Goal: Task Accomplishment & Management: Use online tool/utility

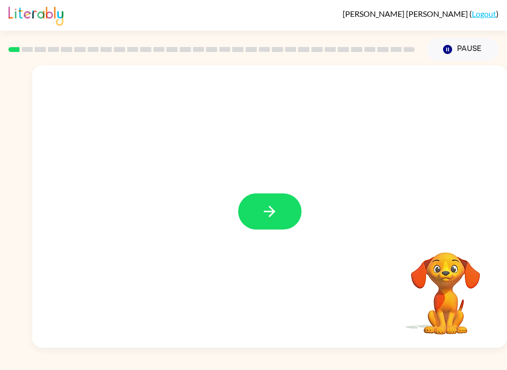
click at [441, 293] on video "Your browser must support playing .mp4 files to use Literably. Please try using…" at bounding box center [445, 286] width 99 height 99
click at [270, 205] on icon "button" at bounding box center [269, 211] width 17 height 17
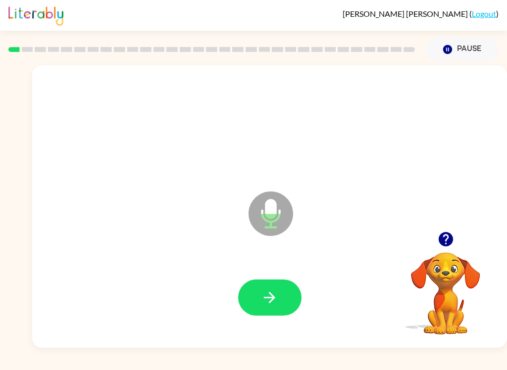
click at [284, 304] on button "button" at bounding box center [269, 298] width 63 height 36
click at [264, 302] on icon "button" at bounding box center [269, 297] width 17 height 17
click at [275, 297] on icon "button" at bounding box center [269, 297] width 17 height 17
click at [281, 304] on button "button" at bounding box center [269, 298] width 63 height 36
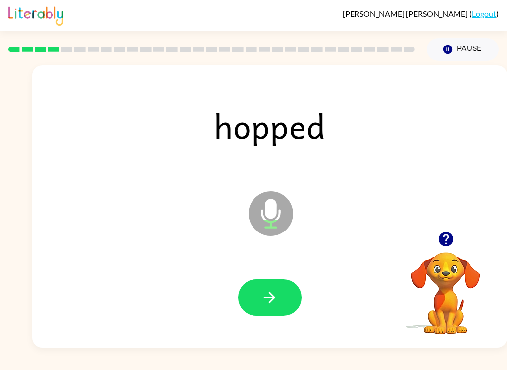
click at [265, 304] on icon "button" at bounding box center [269, 297] width 17 height 17
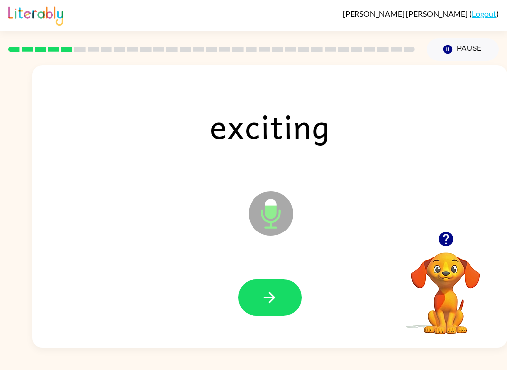
click at [276, 304] on icon "button" at bounding box center [269, 297] width 17 height 17
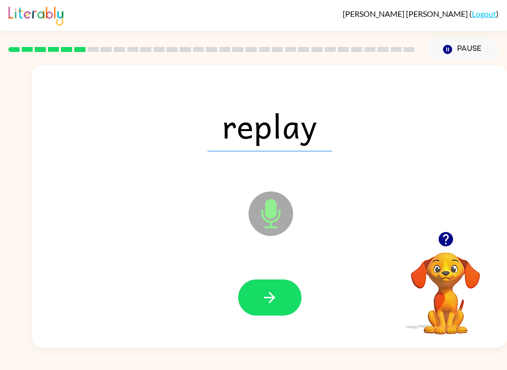
click at [269, 305] on icon "button" at bounding box center [269, 297] width 17 height 17
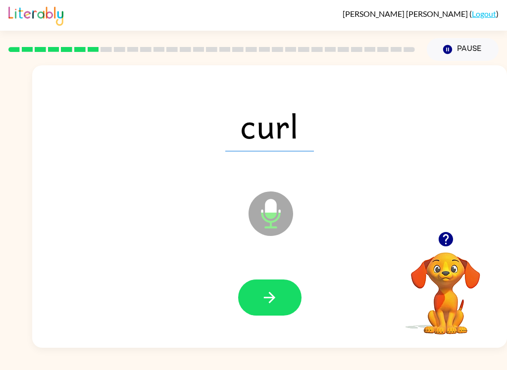
click at [267, 305] on icon "button" at bounding box center [269, 297] width 17 height 17
click at [272, 304] on icon "button" at bounding box center [269, 297] width 17 height 17
click at [271, 294] on icon "button" at bounding box center [269, 297] width 11 height 11
click at [282, 294] on button "button" at bounding box center [269, 298] width 63 height 36
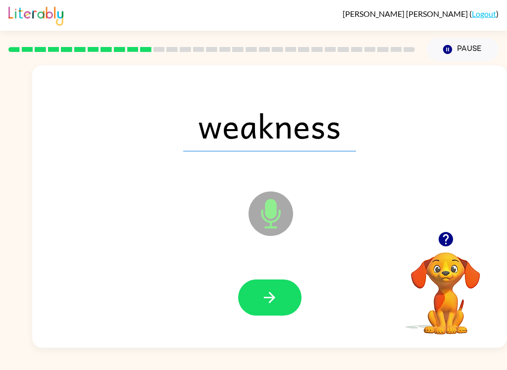
click at [285, 301] on button "button" at bounding box center [269, 298] width 63 height 36
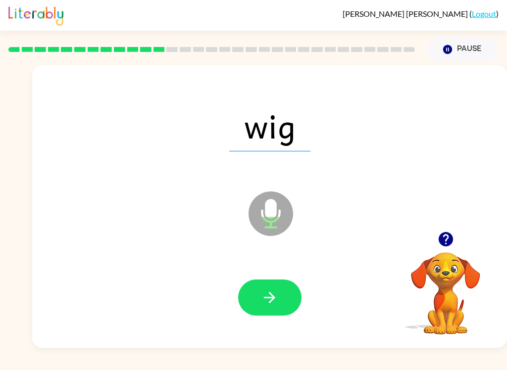
click at [271, 299] on icon "button" at bounding box center [269, 297] width 17 height 17
click at [264, 301] on icon "button" at bounding box center [269, 297] width 17 height 17
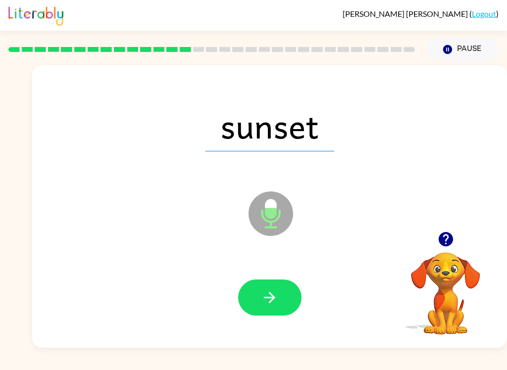
click at [273, 304] on icon "button" at bounding box center [269, 297] width 17 height 17
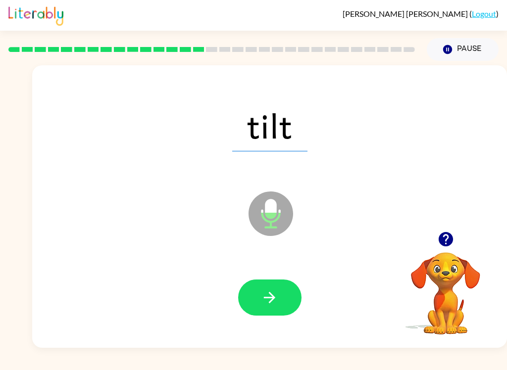
click at [274, 290] on icon "button" at bounding box center [269, 297] width 17 height 17
click at [275, 305] on icon "button" at bounding box center [269, 297] width 17 height 17
click at [275, 303] on icon "button" at bounding box center [269, 297] width 17 height 17
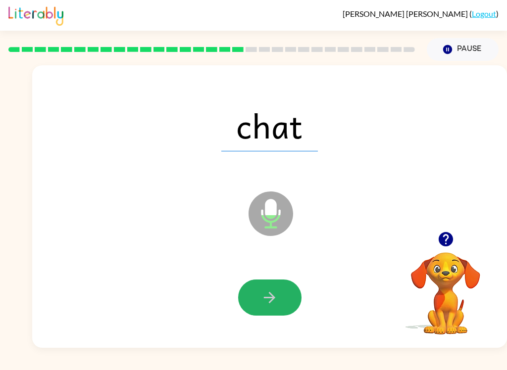
click at [264, 304] on icon "button" at bounding box center [269, 297] width 17 height 17
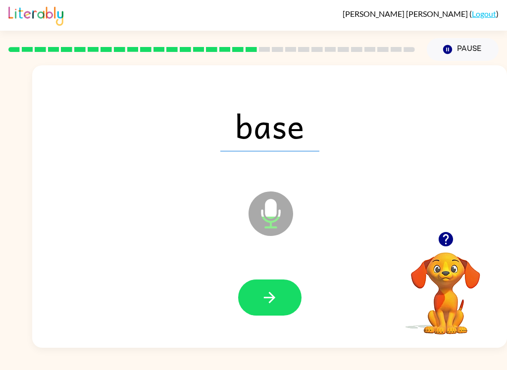
click at [259, 316] on button "button" at bounding box center [269, 298] width 63 height 36
click at [270, 315] on button "button" at bounding box center [269, 298] width 63 height 36
click at [271, 300] on icon "button" at bounding box center [269, 297] width 17 height 17
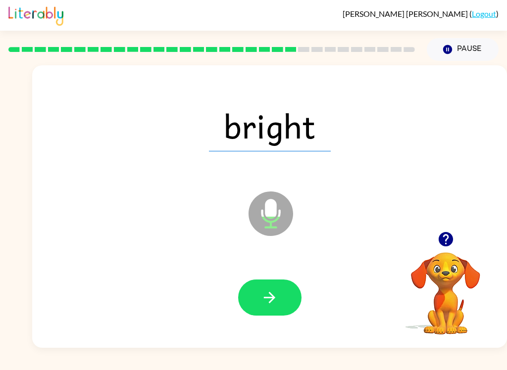
click at [274, 297] on icon "button" at bounding box center [269, 297] width 11 height 11
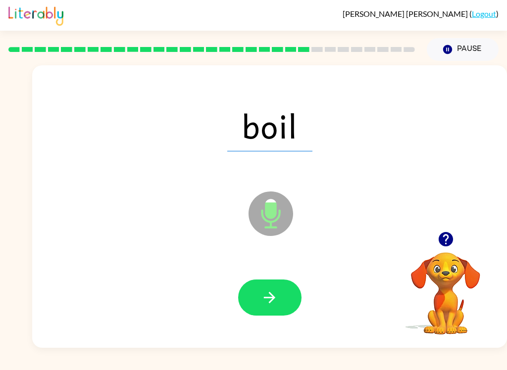
click at [272, 307] on button "button" at bounding box center [269, 298] width 63 height 36
click at [274, 298] on icon "button" at bounding box center [269, 297] width 11 height 11
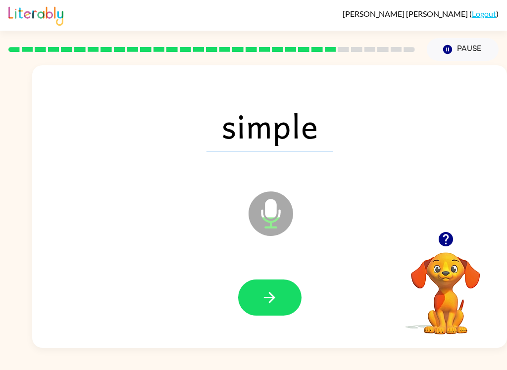
click at [279, 304] on button "button" at bounding box center [269, 298] width 63 height 36
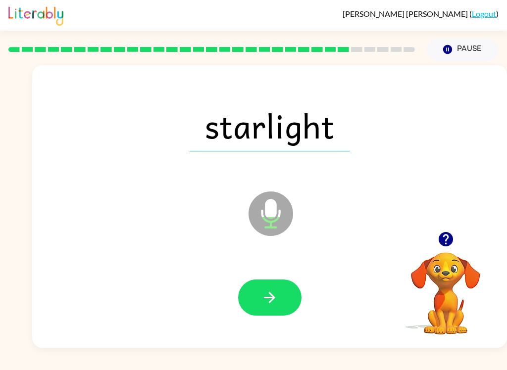
click at [271, 293] on icon "button" at bounding box center [269, 297] width 17 height 17
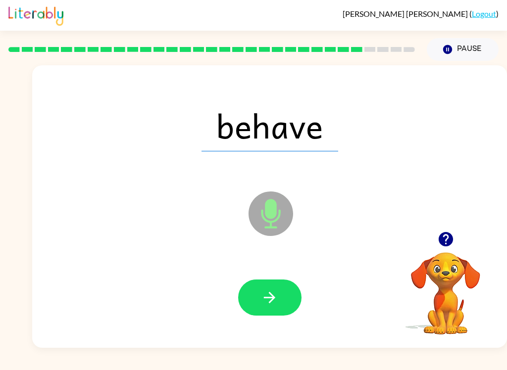
click at [284, 305] on button "button" at bounding box center [269, 298] width 63 height 36
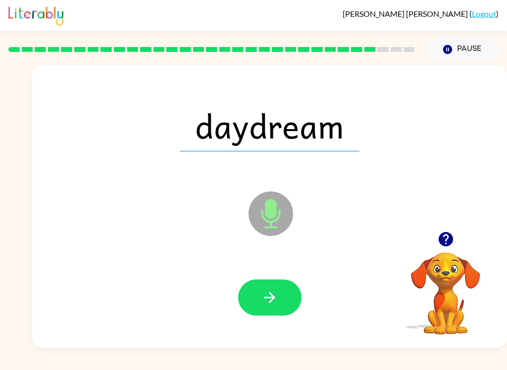
click at [278, 304] on icon "button" at bounding box center [269, 297] width 17 height 17
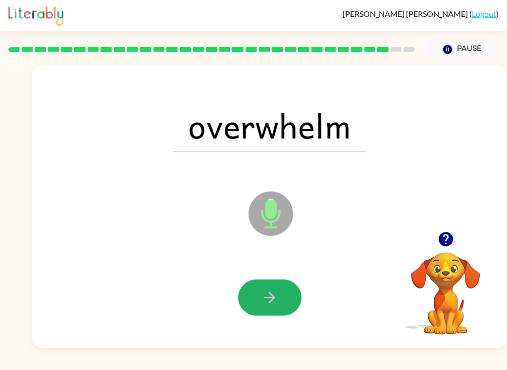
click at [273, 304] on icon "button" at bounding box center [269, 297] width 17 height 17
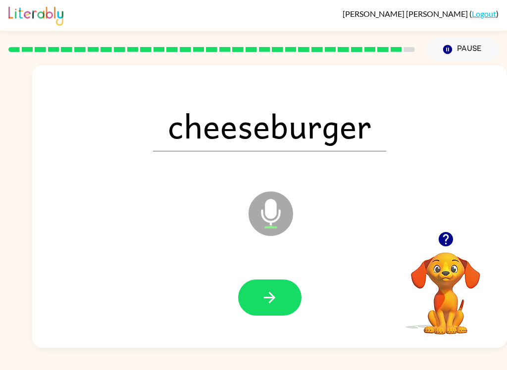
click at [283, 299] on button "button" at bounding box center [269, 298] width 63 height 36
